Goal: Navigation & Orientation: Find specific page/section

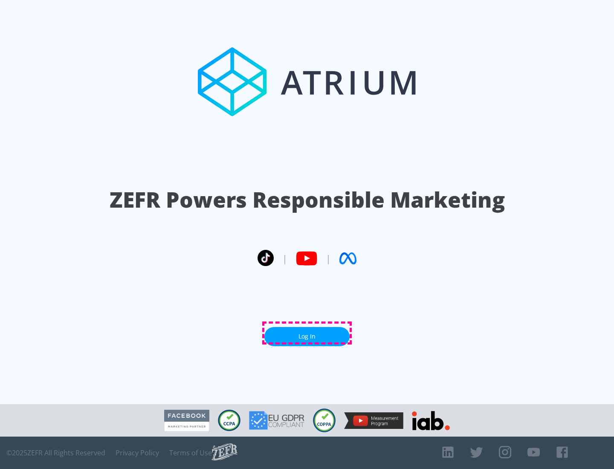
click at [307, 333] on link "Log In" at bounding box center [307, 336] width 85 height 19
